Goal: Navigation & Orientation: Find specific page/section

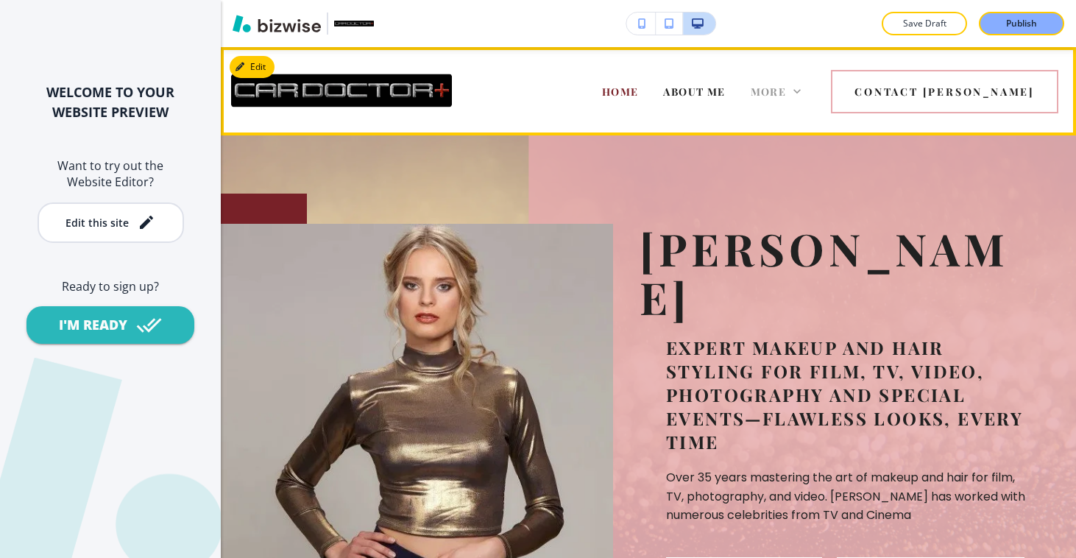
click at [787, 94] on span "More" at bounding box center [769, 92] width 36 height 14
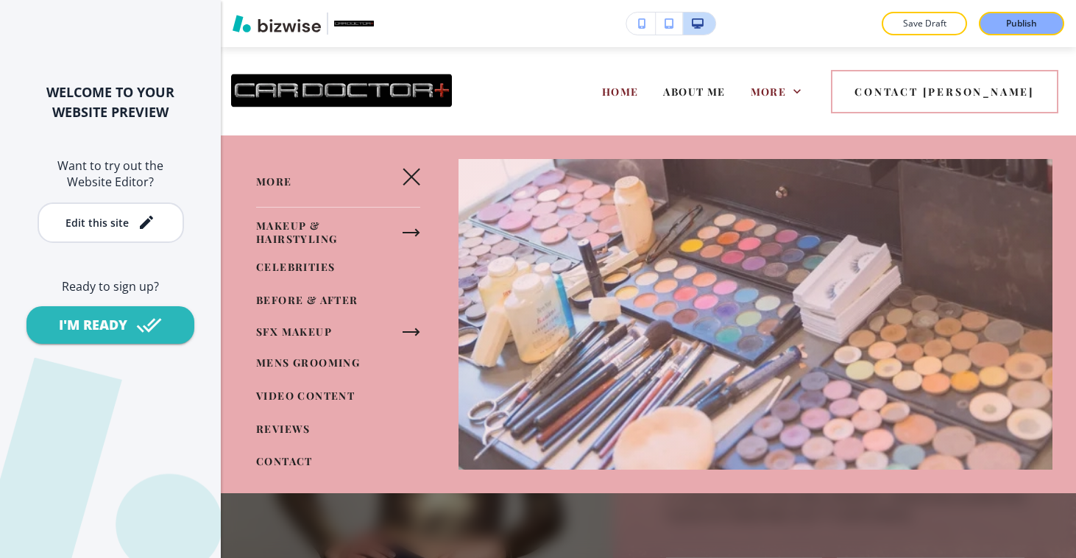
click at [276, 263] on span "CELEBRITIES" at bounding box center [295, 267] width 79 height 14
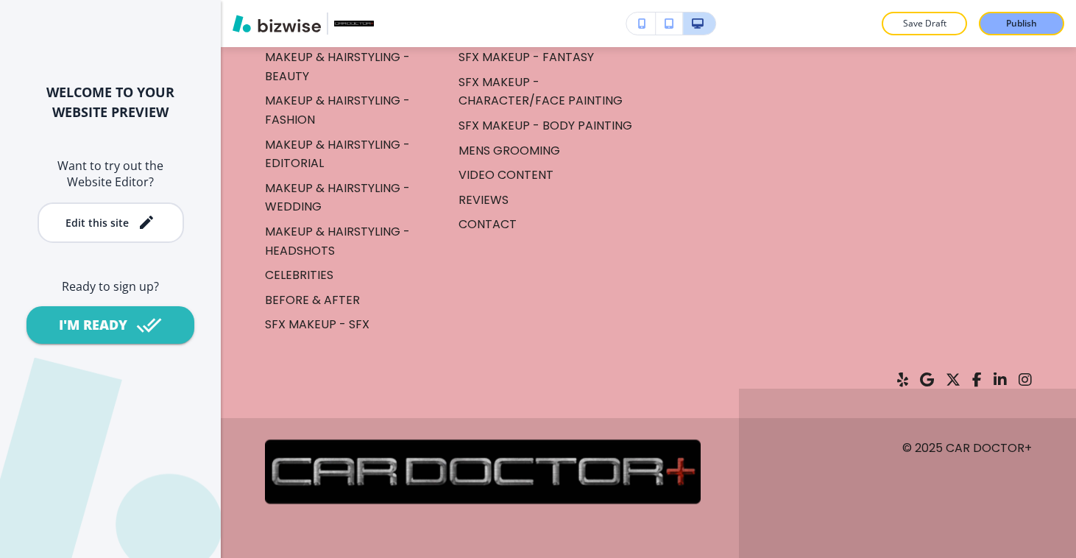
scroll to position [4228, 0]
